Goal: Navigation & Orientation: Find specific page/section

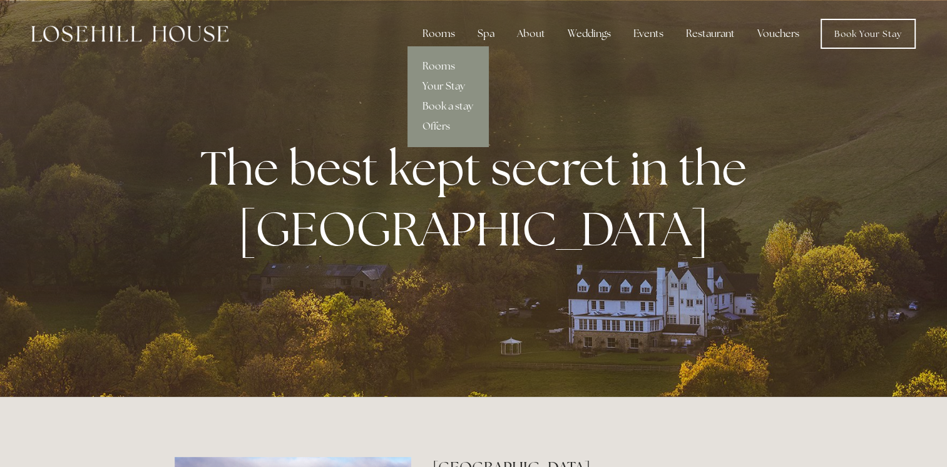
click at [433, 31] on div "Rooms" at bounding box center [438, 33] width 53 height 25
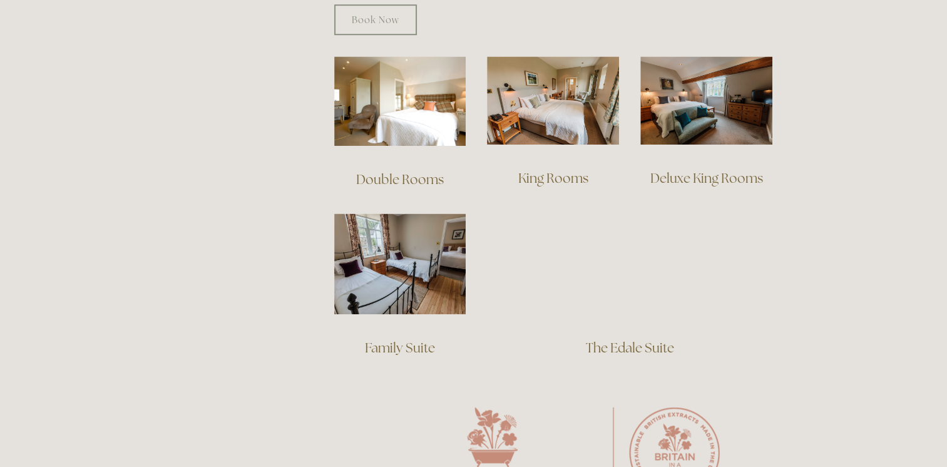
scroll to position [876, 0]
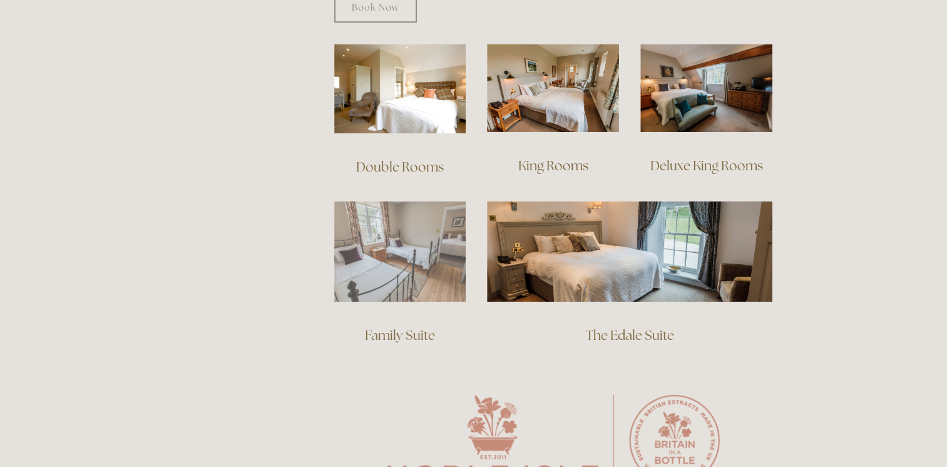
click at [424, 259] on img at bounding box center [400, 251] width 132 height 101
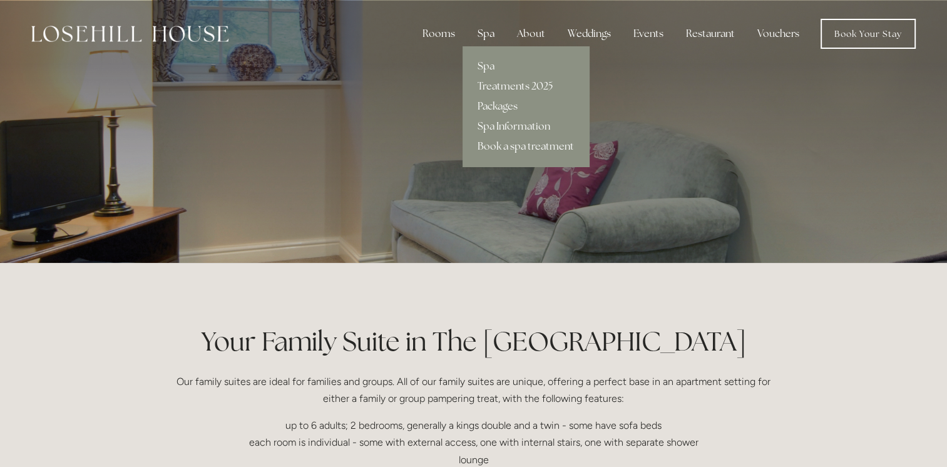
click at [488, 33] on div "Spa" at bounding box center [486, 33] width 37 height 25
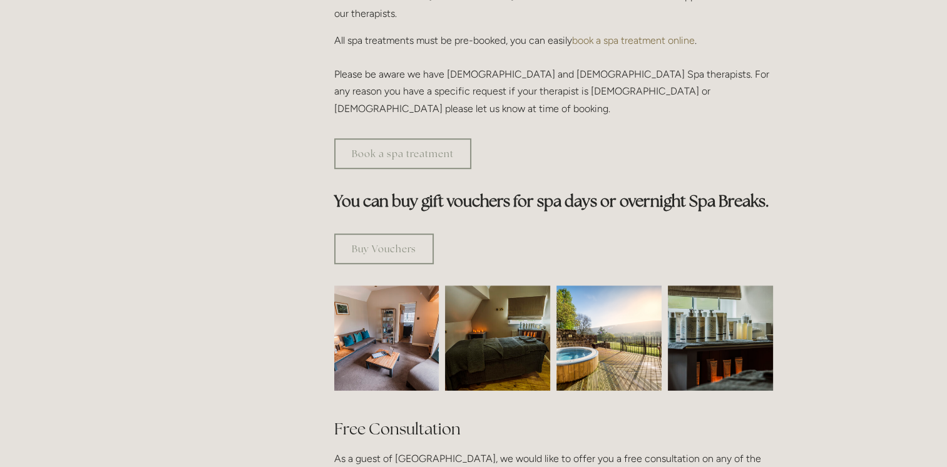
scroll to position [626, 0]
